Goal: Find specific page/section

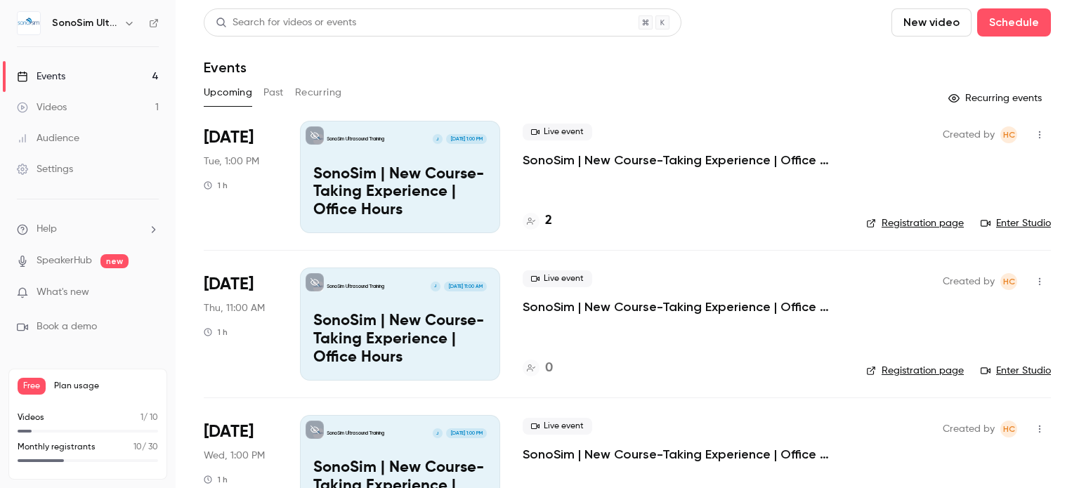
click at [546, 220] on h4 "2" at bounding box center [548, 220] width 7 height 19
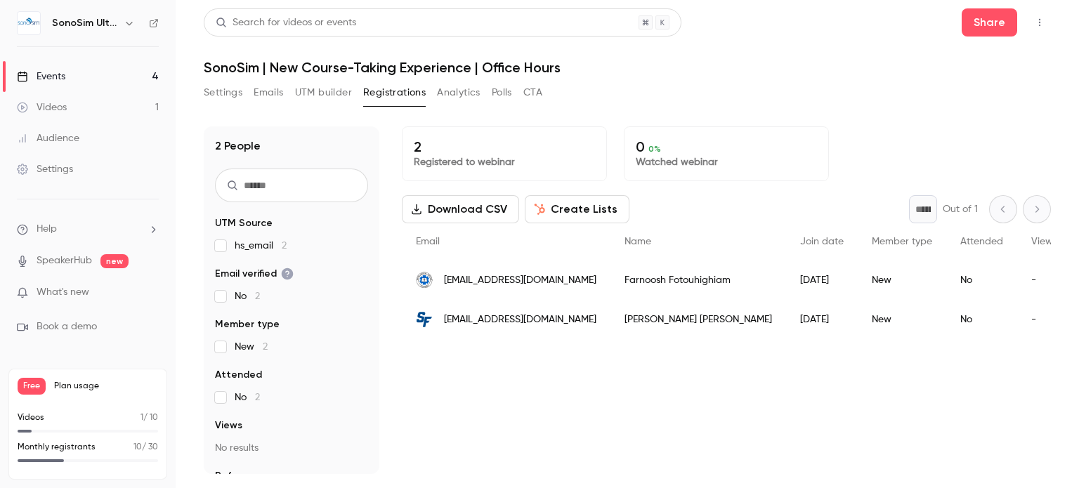
click at [90, 79] on link "Events 4" at bounding box center [88, 76] width 176 height 31
